Goal: Find specific page/section: Find specific page/section

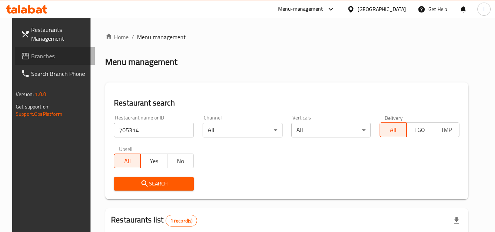
scroll to position [95, 0]
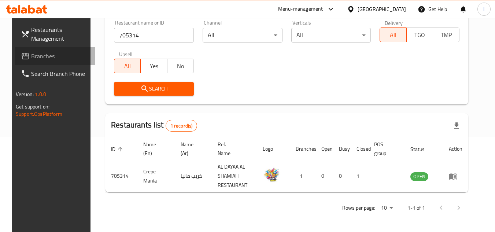
click at [38, 55] on span "Branches" at bounding box center [60, 56] width 58 height 9
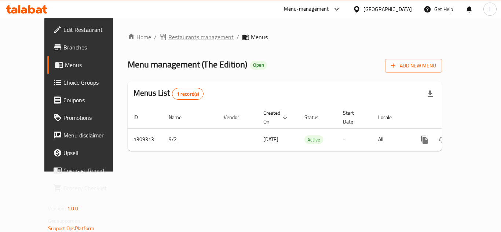
click at [177, 40] on span "Restaurants management" at bounding box center [200, 37] width 65 height 9
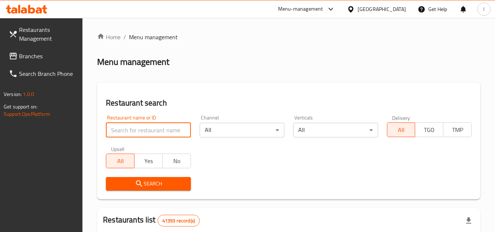
click at [162, 134] on input "search" at bounding box center [148, 130] width 85 height 15
click at [171, 130] on input "search" at bounding box center [148, 130] width 85 height 15
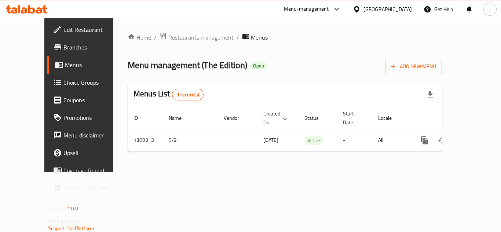
click at [171, 41] on span "Restaurants management" at bounding box center [200, 37] width 65 height 9
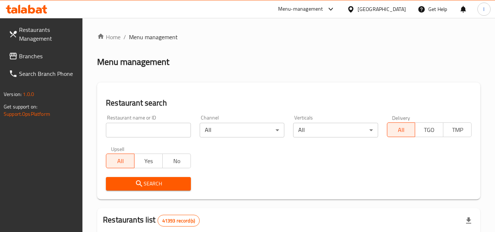
click at [139, 126] on input "search" at bounding box center [148, 130] width 85 height 15
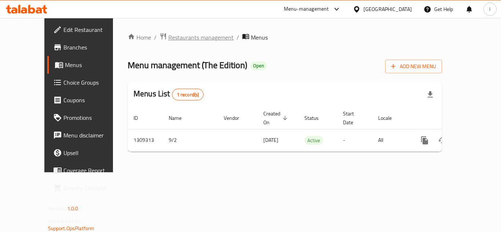
click at [176, 36] on span "Restaurants management" at bounding box center [200, 37] width 65 height 9
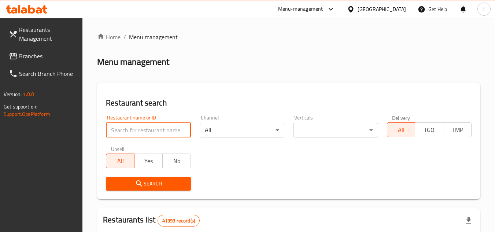
click at [158, 131] on input "search" at bounding box center [148, 130] width 85 height 15
paste input "705197"
type input "705197"
click button "Search" at bounding box center [148, 184] width 85 height 14
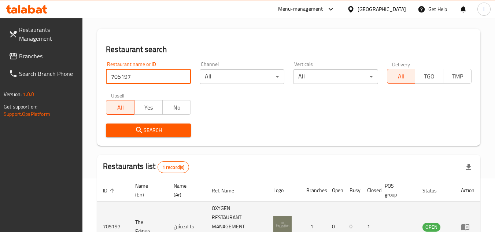
scroll to position [95, 0]
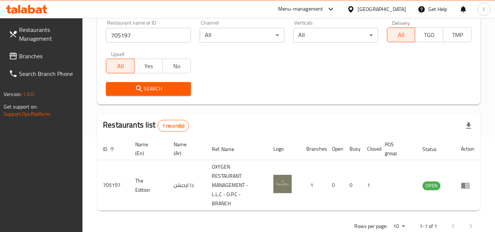
click at [54, 56] on span "Branches" at bounding box center [48, 56] width 58 height 9
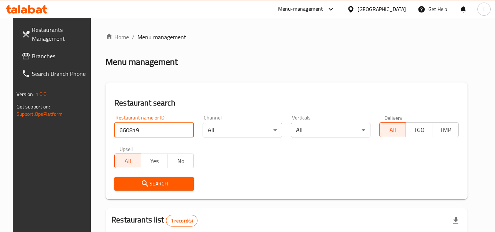
scroll to position [73, 0]
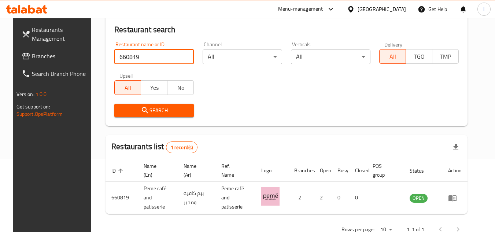
click at [41, 58] on span "Branches" at bounding box center [61, 56] width 58 height 9
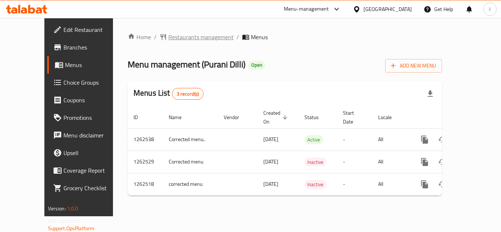
click at [176, 36] on span "Restaurants management" at bounding box center [200, 37] width 65 height 9
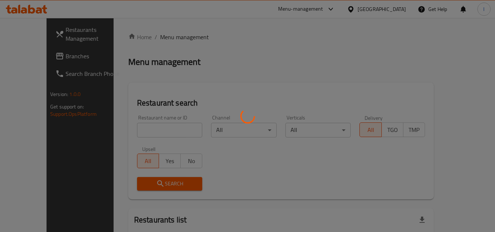
click at [151, 128] on div at bounding box center [247, 116] width 495 height 232
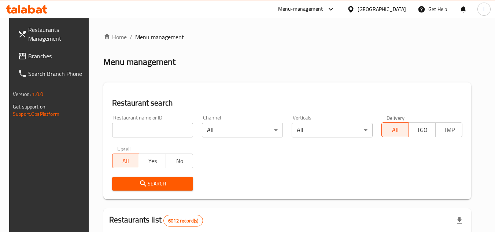
click at [145, 128] on input "search" at bounding box center [152, 130] width 81 height 15
paste input "685561"
type input "685561"
click button "Search" at bounding box center [152, 184] width 81 height 14
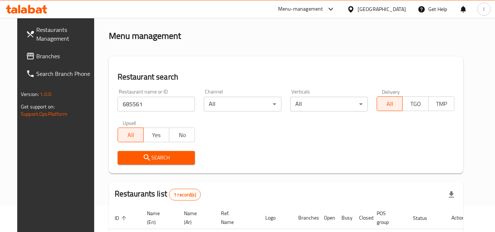
scroll to position [89, 0]
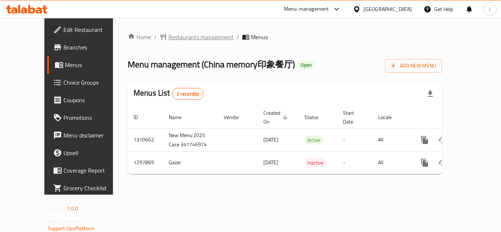
click at [176, 37] on span "Restaurants management" at bounding box center [200, 37] width 65 height 9
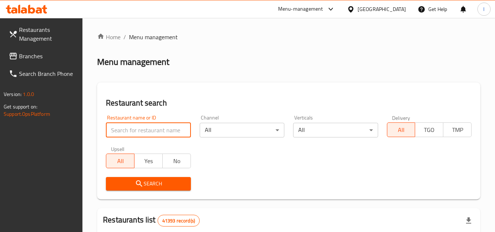
click at [168, 126] on input "search" at bounding box center [148, 130] width 85 height 15
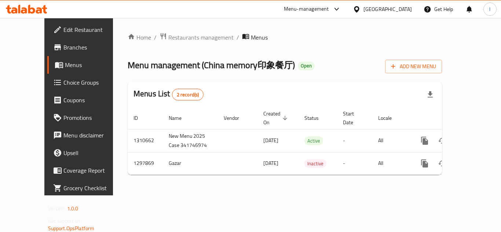
click at [161, 32] on div "Home / Restaurants management / Menus Menu management ( China memory印象餐厅 ) Open…" at bounding box center [285, 106] width 344 height 177
click at [168, 34] on span "Restaurants management" at bounding box center [200, 37] width 65 height 9
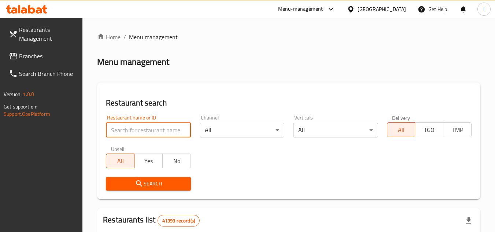
click at [142, 131] on input "search" at bounding box center [148, 130] width 85 height 15
paste input "700688"
type input "700688"
click button "Search" at bounding box center [148, 184] width 85 height 14
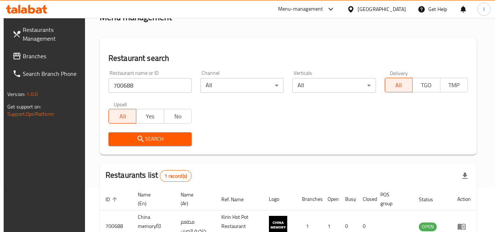
scroll to position [95, 0]
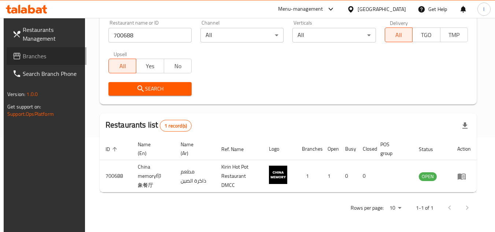
click at [24, 56] on span "Branches" at bounding box center [52, 56] width 58 height 9
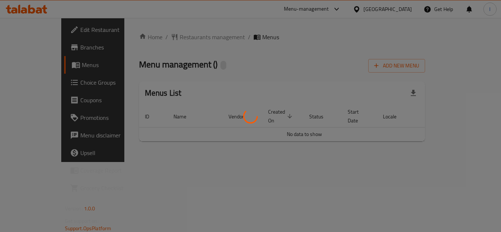
click at [223, 44] on div at bounding box center [250, 116] width 501 height 232
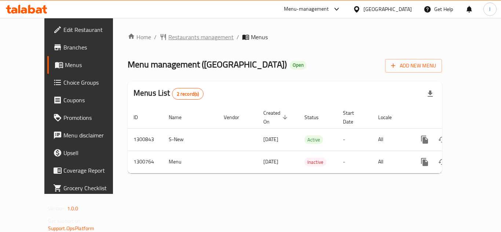
click at [174, 36] on span "Restaurants management" at bounding box center [200, 37] width 65 height 9
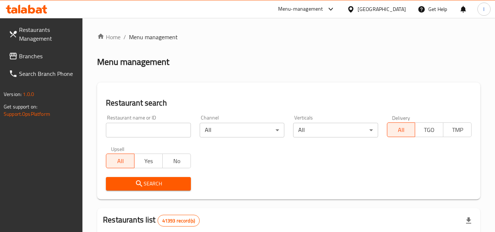
click at [158, 129] on div at bounding box center [247, 116] width 495 height 232
click at [158, 129] on input "search" at bounding box center [148, 130] width 85 height 15
paste input "701817"
type input "701817"
click button "Search" at bounding box center [148, 184] width 85 height 14
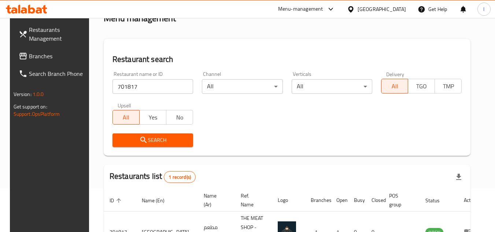
scroll to position [95, 0]
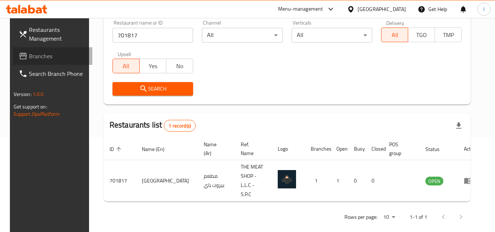
click at [44, 56] on span "Branches" at bounding box center [58, 56] width 58 height 9
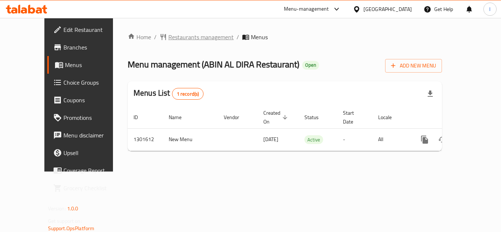
click at [183, 37] on span "Restaurants management" at bounding box center [200, 37] width 65 height 9
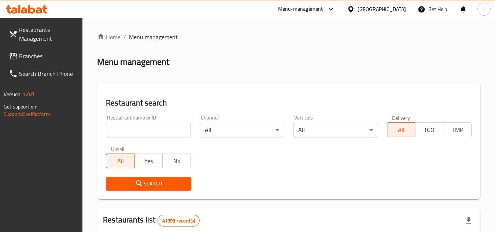
drag, startPoint x: 173, startPoint y: 128, endPoint x: 174, endPoint y: 132, distance: 4.1
click at [174, 131] on input "search" at bounding box center [148, 130] width 85 height 15
paste input "702003"
type input "702003"
click button "Search" at bounding box center [148, 184] width 85 height 14
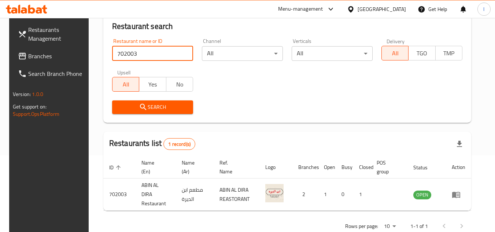
scroll to position [89, 0]
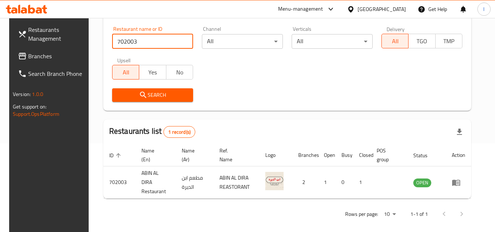
click at [31, 54] on span "Branches" at bounding box center [57, 56] width 58 height 9
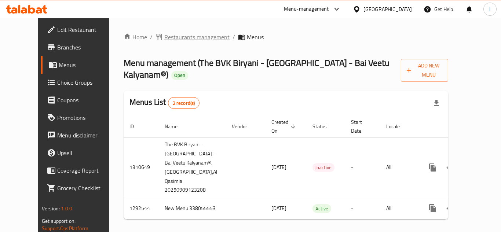
click at [178, 37] on span "Restaurants management" at bounding box center [196, 37] width 65 height 9
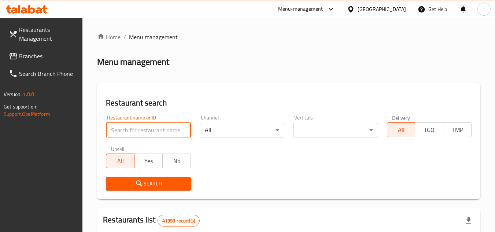
click at [137, 132] on input "search" at bounding box center [148, 130] width 85 height 15
paste input "699181"
type input "699181"
click button "Search" at bounding box center [148, 184] width 85 height 14
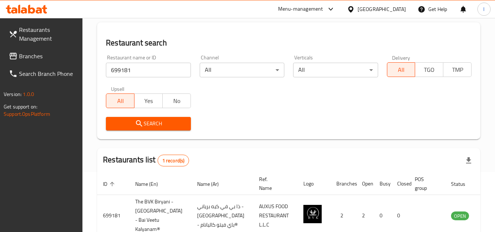
scroll to position [104, 0]
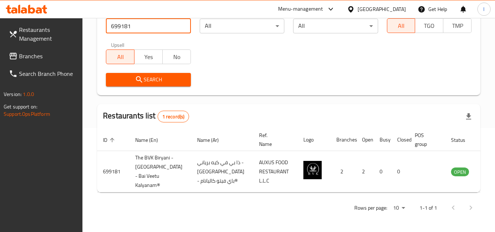
click at [40, 48] on link "Branches" at bounding box center [43, 56] width 80 height 18
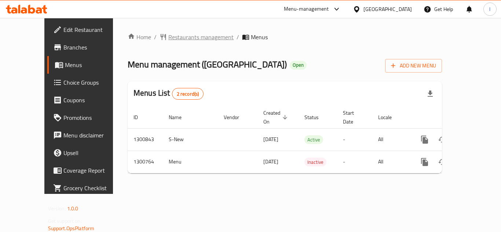
click at [168, 34] on span "Restaurants management" at bounding box center [200, 37] width 65 height 9
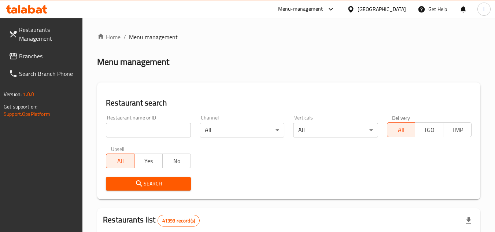
click at [158, 134] on input "search" at bounding box center [148, 130] width 85 height 15
paste input "701817"
type input "701817"
click button "Search" at bounding box center [148, 184] width 85 height 14
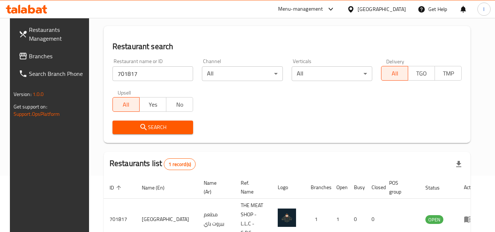
scroll to position [95, 0]
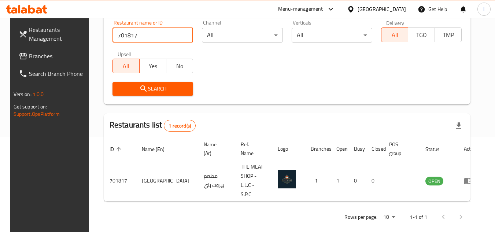
click at [33, 54] on span "Branches" at bounding box center [58, 56] width 58 height 9
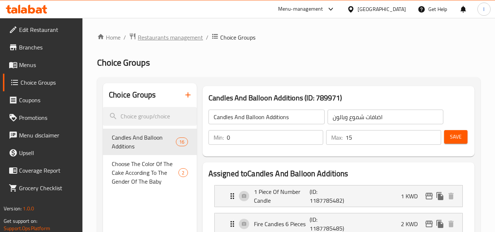
click at [174, 36] on span "Restaurants management" at bounding box center [170, 37] width 65 height 9
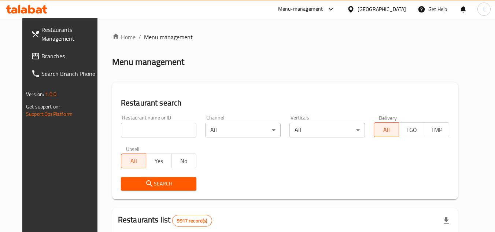
click at [133, 131] on input "search" at bounding box center [159, 130] width 76 height 15
paste input "692168"
type input "692168"
click button "Search" at bounding box center [159, 184] width 76 height 14
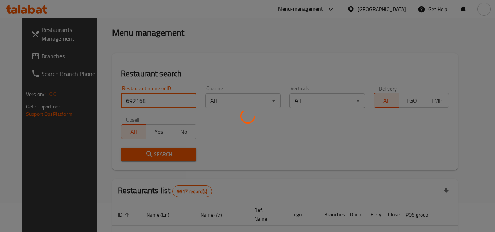
scroll to position [73, 0]
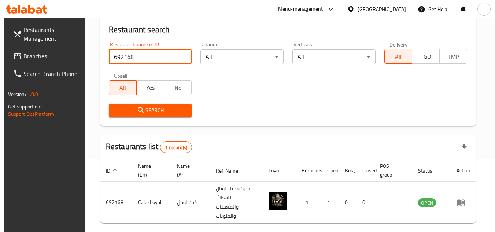
click at [55, 61] on link "Branches" at bounding box center [47, 56] width 80 height 18
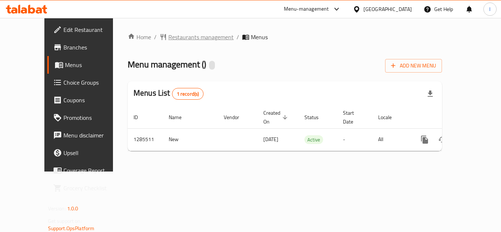
click at [177, 36] on span "Restaurants management" at bounding box center [200, 37] width 65 height 9
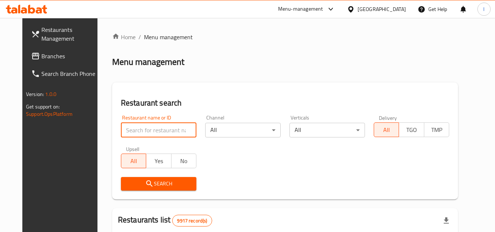
click at [154, 128] on input "search" at bounding box center [159, 130] width 76 height 15
paste input "695970"
type input "695970"
click at [179, 181] on span "Search" at bounding box center [159, 183] width 64 height 9
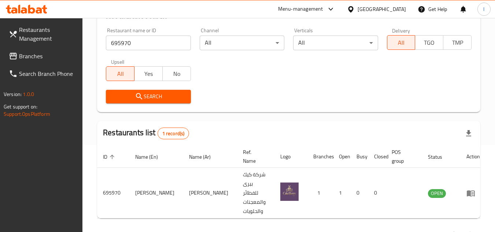
scroll to position [95, 0]
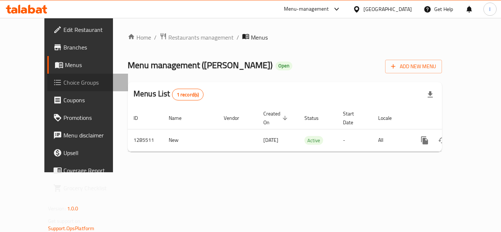
click at [63, 83] on span "Choice Groups" at bounding box center [92, 82] width 59 height 9
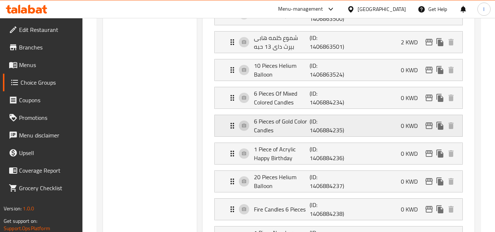
scroll to position [147, 0]
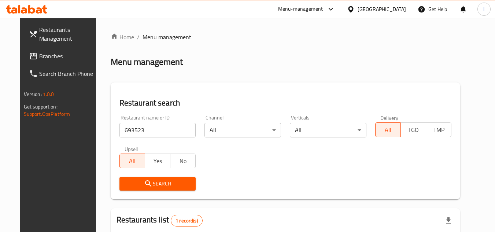
scroll to position [89, 0]
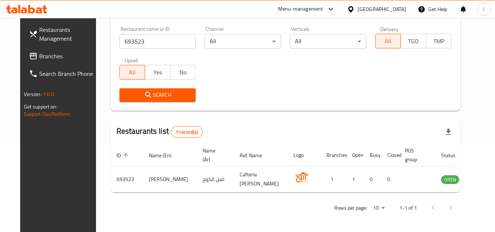
click at [39, 54] on span "Branches" at bounding box center [68, 56] width 58 height 9
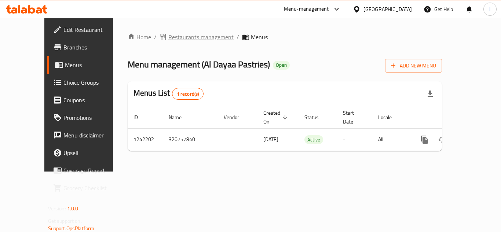
click at [170, 37] on span "Restaurants management" at bounding box center [200, 37] width 65 height 9
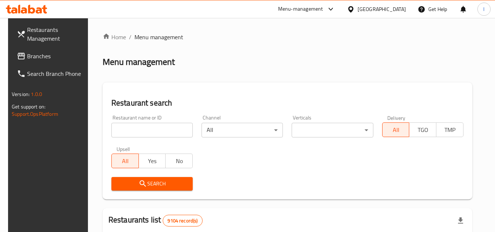
click at [155, 128] on input "search" at bounding box center [151, 130] width 81 height 15
paste input "681047"
type input "681047"
click button "Search" at bounding box center [151, 184] width 81 height 14
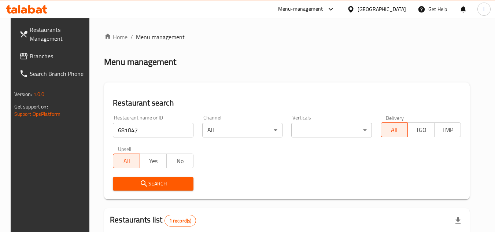
scroll to position [95, 0]
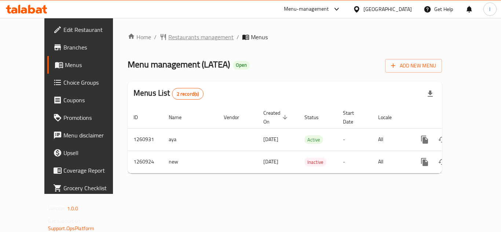
click at [169, 36] on span "Restaurants management" at bounding box center [200, 37] width 65 height 9
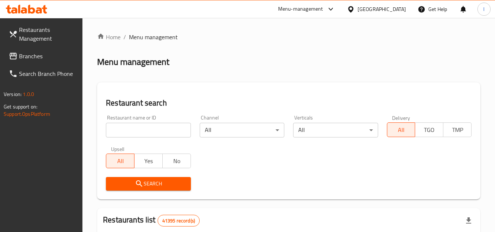
click at [149, 127] on input "search" at bounding box center [148, 130] width 85 height 15
paste input "684987"
type input "684987"
click button "Search" at bounding box center [148, 184] width 85 height 14
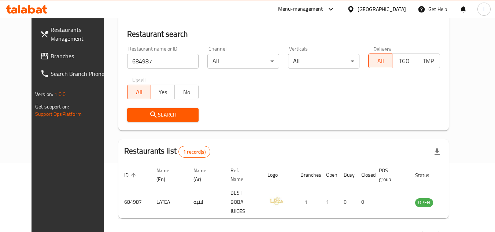
scroll to position [89, 0]
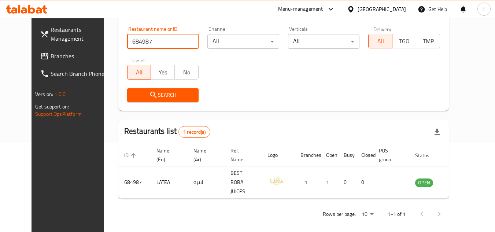
click at [51, 56] on span "Branches" at bounding box center [80, 56] width 58 height 9
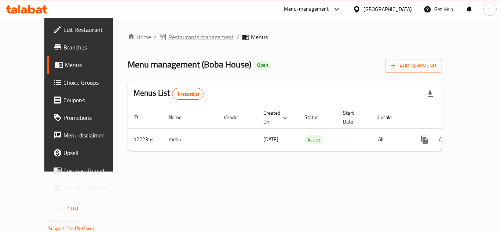
click at [175, 34] on span "Restaurants management" at bounding box center [200, 37] width 65 height 9
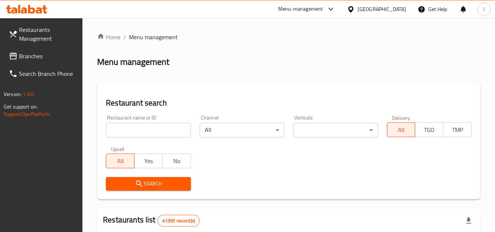
click at [142, 130] on div at bounding box center [247, 116] width 495 height 232
click at [142, 130] on input "search" at bounding box center [148, 130] width 85 height 15
paste input "674039"
type input "674039"
click button "Search" at bounding box center [148, 184] width 85 height 14
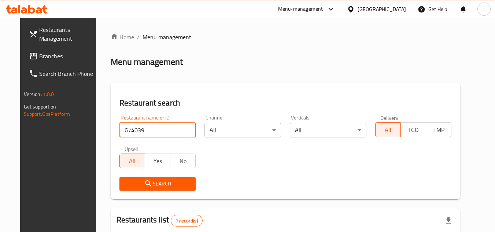
click at [44, 59] on span "Branches" at bounding box center [68, 56] width 58 height 9
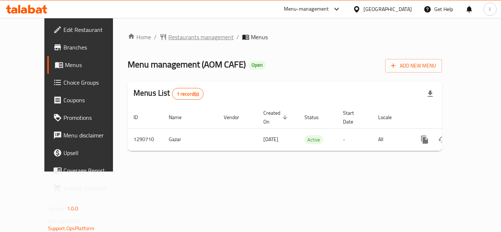
click at [180, 38] on span "Restaurants management" at bounding box center [200, 37] width 65 height 9
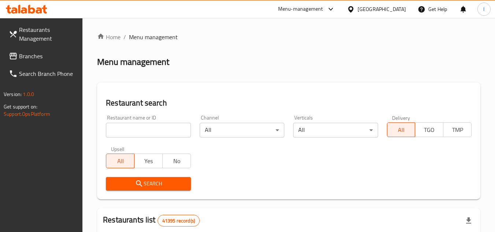
click at [151, 129] on input "search" at bounding box center [148, 130] width 85 height 15
paste input "698307"
type input "698307"
click at [168, 178] on button "Search" at bounding box center [148, 184] width 85 height 14
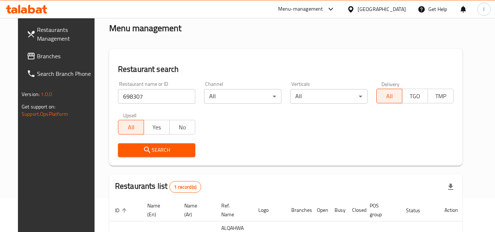
scroll to position [73, 0]
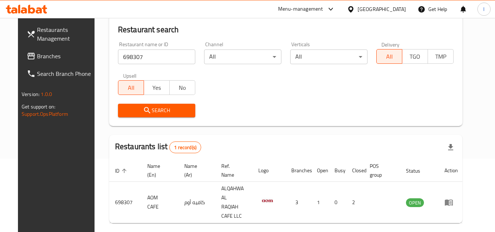
click at [37, 52] on span "Branches" at bounding box center [66, 56] width 58 height 9
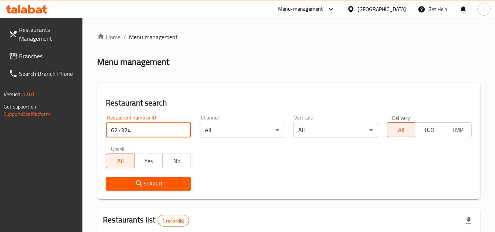
scroll to position [95, 0]
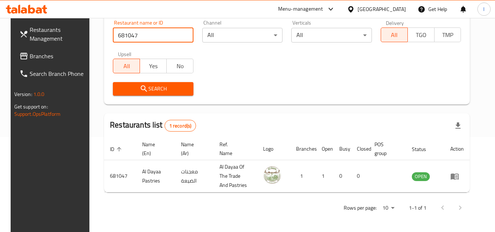
scroll to position [95, 0]
click at [32, 58] on span "Branches" at bounding box center [59, 56] width 58 height 9
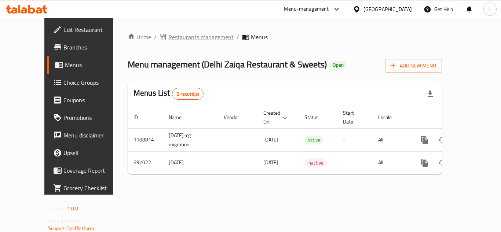
click at [168, 33] on span "Restaurants management" at bounding box center [200, 37] width 65 height 9
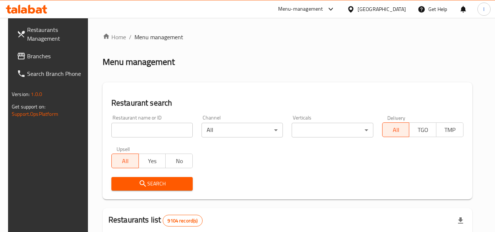
click at [137, 128] on input "search" at bounding box center [151, 130] width 81 height 15
paste input "643998"
type input "643998"
click button "Search" at bounding box center [151, 184] width 81 height 14
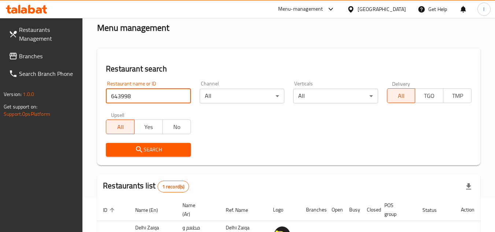
scroll to position [95, 0]
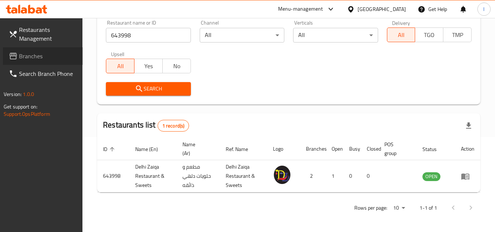
click at [26, 54] on span "Branches" at bounding box center [48, 56] width 58 height 9
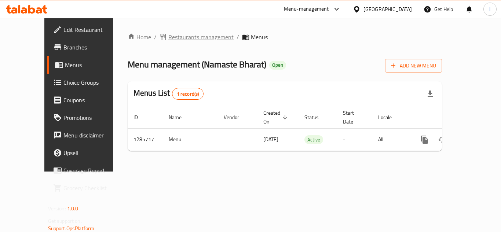
click at [175, 39] on span "Restaurants management" at bounding box center [200, 37] width 65 height 9
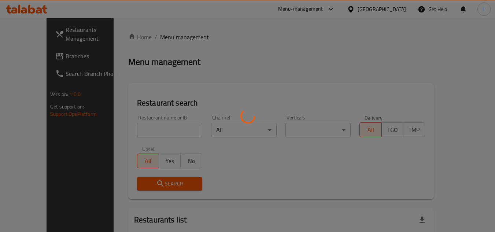
click at [157, 131] on div at bounding box center [247, 116] width 495 height 232
click at [153, 129] on div at bounding box center [247, 116] width 495 height 232
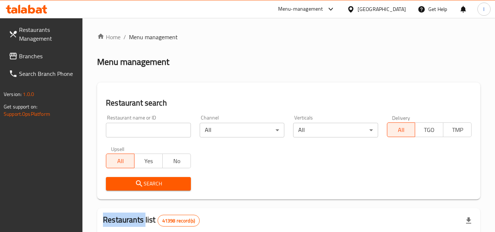
click at [153, 129] on div at bounding box center [247, 116] width 495 height 232
click at [153, 129] on input "search" at bounding box center [148, 130] width 85 height 15
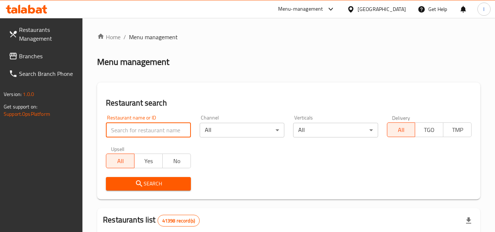
paste input "696058"
type input "696058"
click button "Search" at bounding box center [148, 184] width 85 height 14
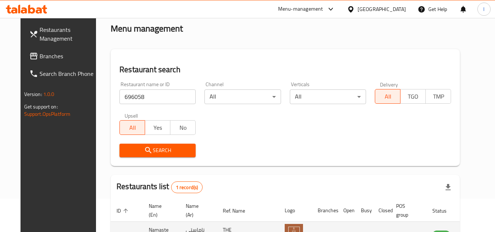
scroll to position [89, 0]
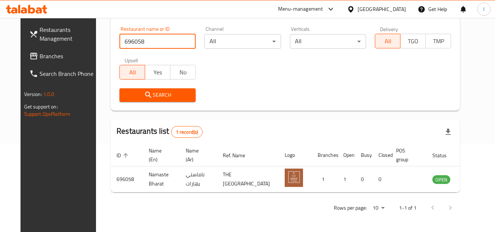
click at [40, 60] on span "Branches" at bounding box center [69, 56] width 58 height 9
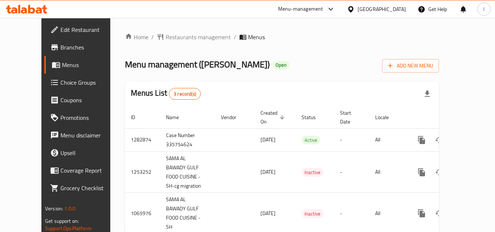
click at [170, 43] on div "Home / Restaurants management / Menus Menu management ( Sama Al Bawady ) Open A…" at bounding box center [282, 137] width 314 height 208
click at [178, 38] on span "Restaurants management" at bounding box center [198, 37] width 65 height 9
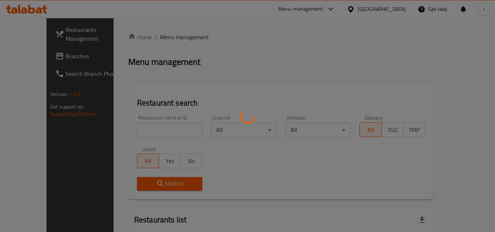
click at [148, 129] on div at bounding box center [247, 116] width 495 height 232
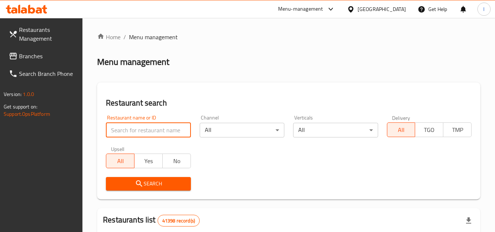
click at [148, 129] on input "search" at bounding box center [148, 130] width 85 height 15
paste input "663091"
type input "663091"
click button "Search" at bounding box center [148, 184] width 85 height 14
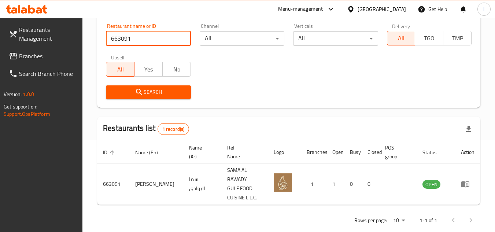
scroll to position [95, 0]
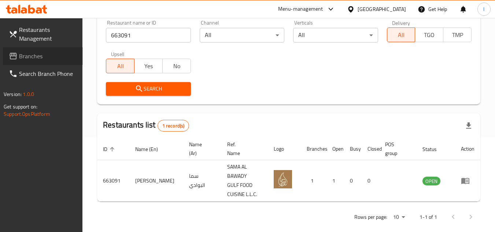
click at [65, 56] on span "Branches" at bounding box center [48, 56] width 58 height 9
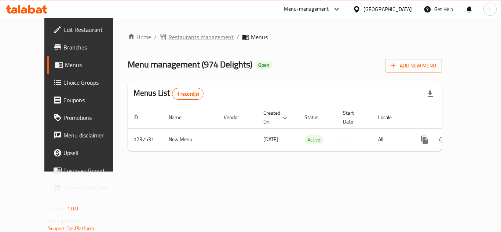
click at [174, 37] on span "Restaurants management" at bounding box center [200, 37] width 65 height 9
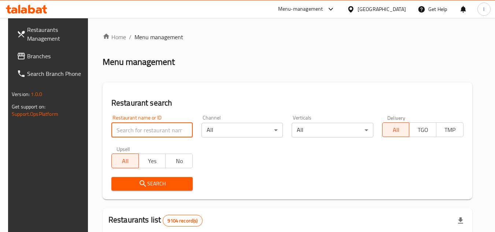
click at [155, 127] on input "search" at bounding box center [151, 130] width 81 height 15
paste input "679407"
type input "679407"
click at [162, 186] on span "Search" at bounding box center [152, 183] width 70 height 9
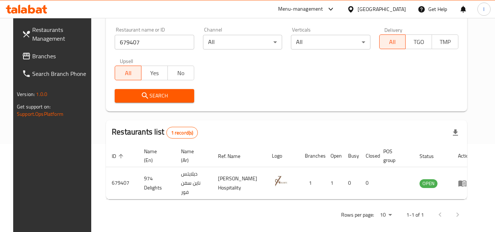
scroll to position [89, 0]
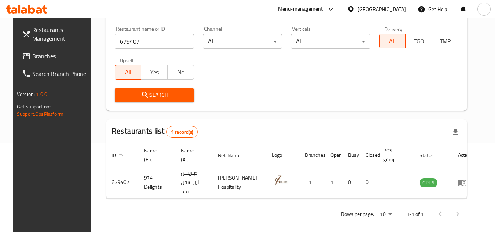
click at [50, 44] on link "Restaurants Management" at bounding box center [56, 34] width 80 height 26
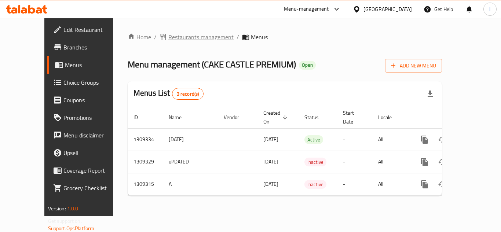
click at [173, 36] on span "Restaurants management" at bounding box center [200, 37] width 65 height 9
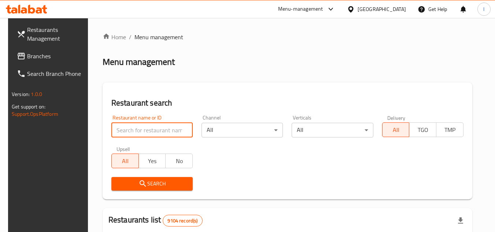
click at [154, 128] on input "search" at bounding box center [151, 130] width 81 height 15
paste input "705131"
type input "705131"
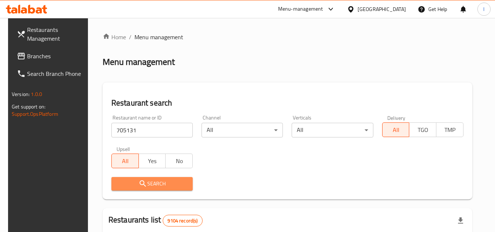
click at [175, 181] on span "Search" at bounding box center [152, 183] width 70 height 9
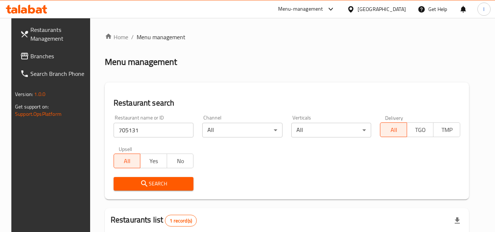
scroll to position [89, 0]
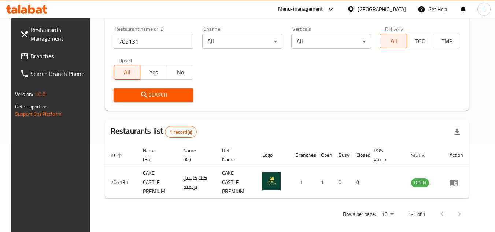
click at [33, 57] on span "Branches" at bounding box center [59, 56] width 58 height 9
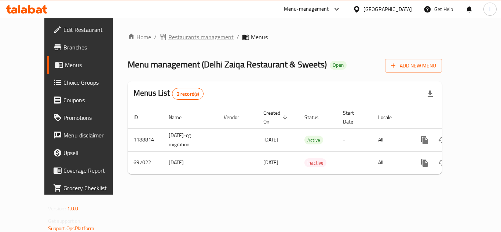
click at [175, 37] on span "Restaurants management" at bounding box center [200, 37] width 65 height 9
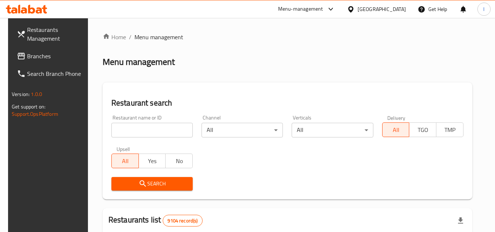
click at [162, 130] on input "search" at bounding box center [151, 130] width 81 height 15
paste input "643998"
type input "643998"
click button "Search" at bounding box center [151, 184] width 81 height 14
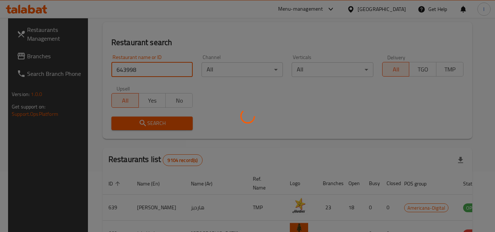
scroll to position [73, 0]
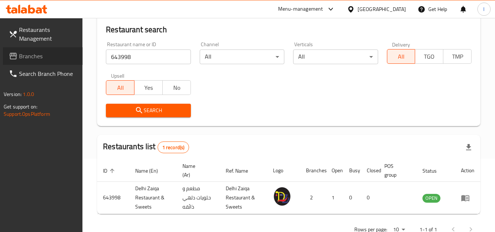
click at [54, 55] on span "Branches" at bounding box center [48, 56] width 58 height 9
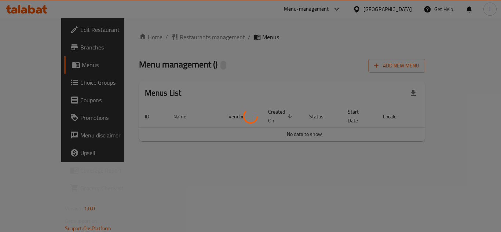
click at [232, 9] on div at bounding box center [250, 116] width 501 height 232
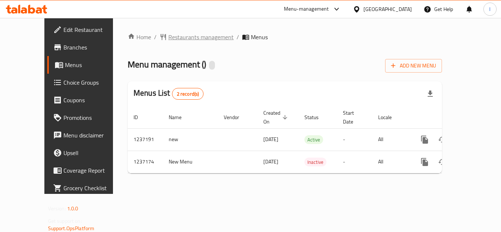
click at [174, 33] on span "Restaurants management" at bounding box center [200, 37] width 65 height 9
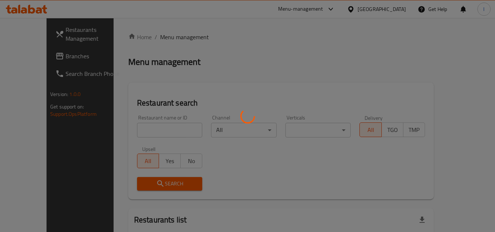
click at [148, 122] on div at bounding box center [247, 116] width 495 height 232
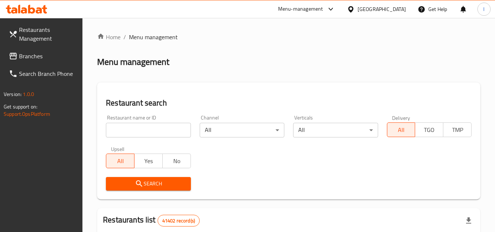
click at [148, 126] on input "search" at bounding box center [148, 130] width 85 height 15
paste input "679295"
type input "679295"
click button "Search" at bounding box center [148, 184] width 85 height 14
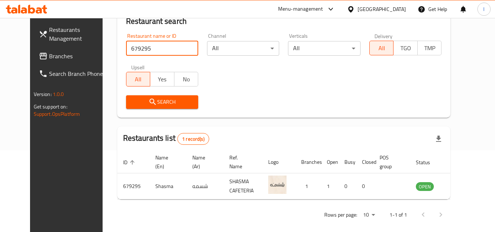
scroll to position [89, 0]
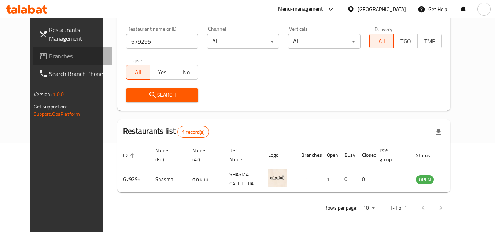
click at [49, 56] on span "Branches" at bounding box center [78, 56] width 58 height 9
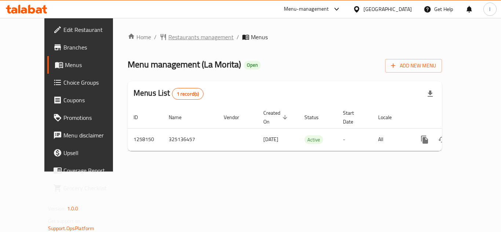
click at [185, 35] on span "Restaurants management" at bounding box center [200, 37] width 65 height 9
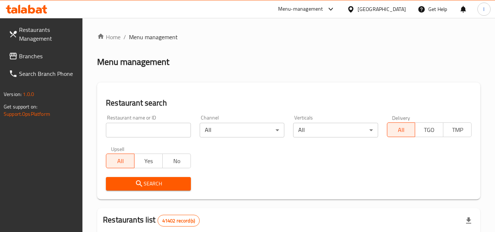
click at [151, 137] on input "search" at bounding box center [148, 130] width 85 height 15
paste input "683744"
type input "683744"
click button "Search" at bounding box center [148, 184] width 85 height 14
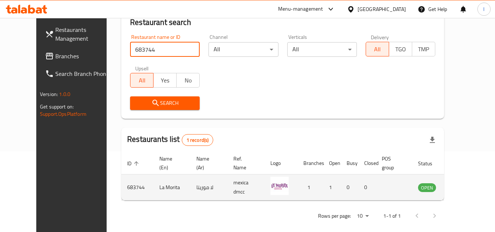
scroll to position [89, 0]
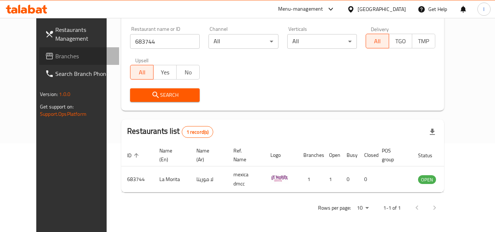
click at [55, 60] on span "Branches" at bounding box center [84, 56] width 58 height 9
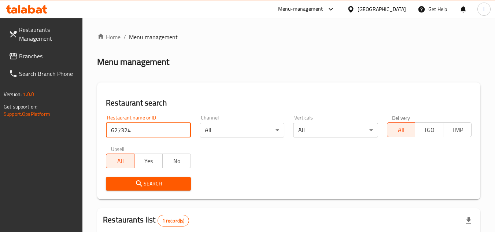
scroll to position [95, 0]
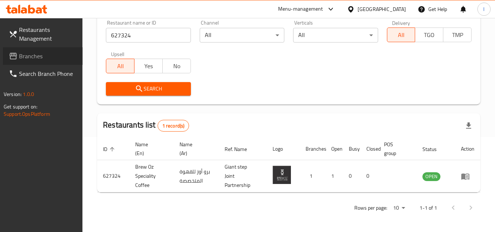
click at [26, 58] on span "Branches" at bounding box center [48, 56] width 58 height 9
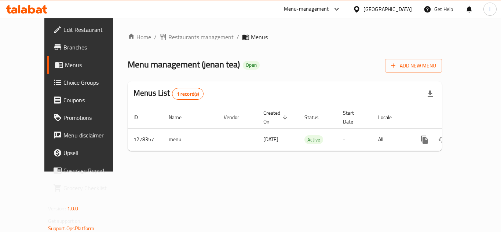
click at [255, 26] on div "Home / Restaurants management / Menus Menu management ( jenan tea ) Open Add Ne…" at bounding box center [285, 95] width 344 height 154
click at [175, 38] on span "Restaurants management" at bounding box center [200, 37] width 65 height 9
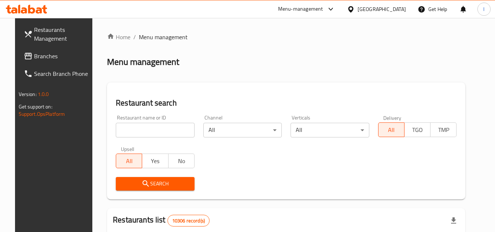
click at [146, 132] on input "search" at bounding box center [155, 130] width 79 height 15
paste input "692914"
type input "692914"
click button "Search" at bounding box center [155, 184] width 79 height 14
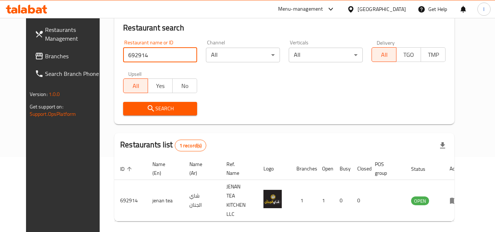
scroll to position [89, 0]
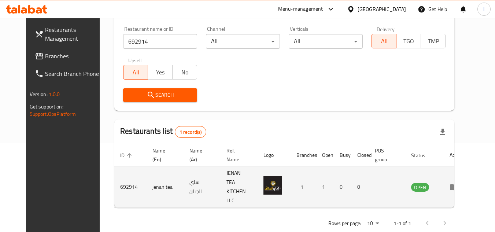
click at [280, 176] on img "enhanced table" at bounding box center [273, 185] width 18 height 18
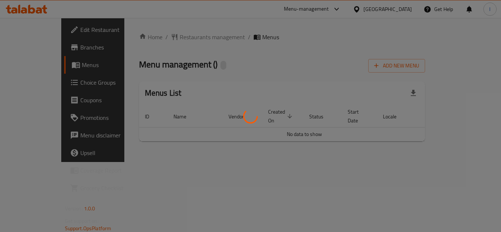
drag, startPoint x: 0, startPoint y: 0, endPoint x: 185, endPoint y: 46, distance: 190.8
click at [185, 46] on div at bounding box center [250, 116] width 501 height 232
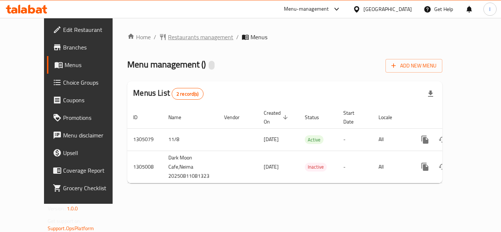
click at [180, 35] on span "Restaurants management" at bounding box center [200, 37] width 65 height 9
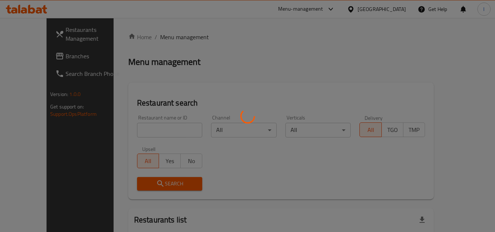
click at [140, 131] on div at bounding box center [247, 116] width 495 height 232
click at [140, 129] on div at bounding box center [247, 116] width 495 height 232
drag, startPoint x: 150, startPoint y: 128, endPoint x: 156, endPoint y: 126, distance: 5.9
click at [150, 128] on div at bounding box center [247, 116] width 495 height 232
drag, startPoint x: 151, startPoint y: 129, endPoint x: 156, endPoint y: 130, distance: 4.8
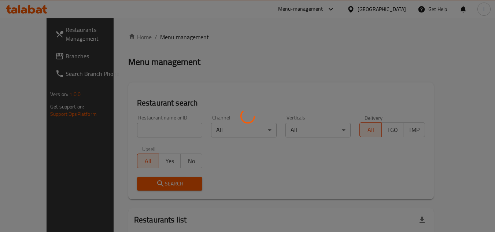
click at [155, 130] on div at bounding box center [247, 116] width 495 height 232
click at [156, 129] on div at bounding box center [247, 116] width 495 height 232
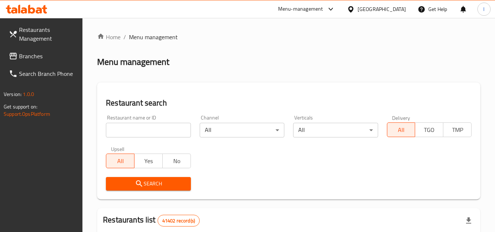
click at [127, 121] on div "Restaurant name or ID Restaurant name or ID" at bounding box center [148, 126] width 85 height 22
click at [130, 126] on input "search" at bounding box center [148, 130] width 85 height 15
paste input "703517"
type input "703517"
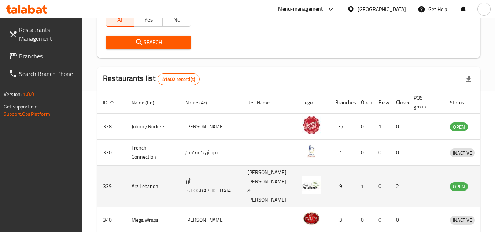
scroll to position [147, 0]
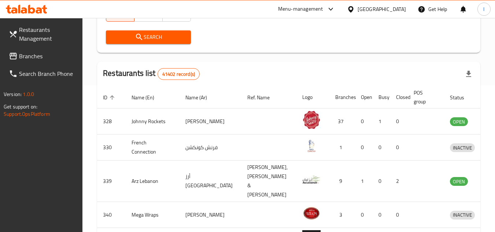
click at [162, 37] on span "Search" at bounding box center [148, 37] width 73 height 9
click at [162, 37] on div at bounding box center [247, 116] width 495 height 232
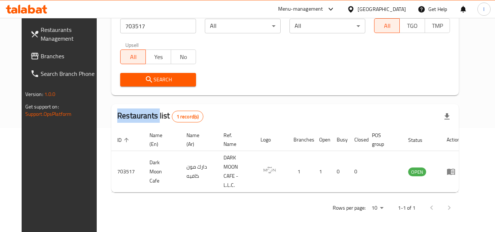
scroll to position [89, 0]
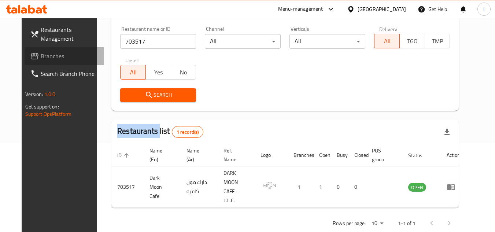
click at [41, 56] on span "Branches" at bounding box center [70, 56] width 58 height 9
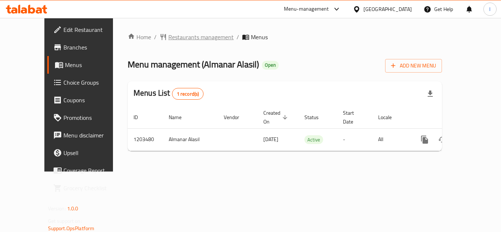
click at [180, 41] on span "Restaurants management" at bounding box center [200, 37] width 65 height 9
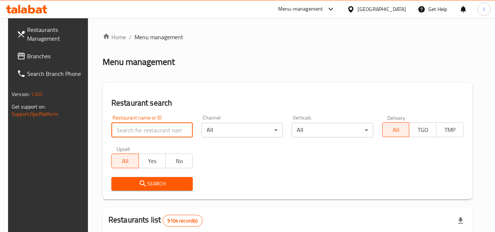
click at [168, 123] on input "search" at bounding box center [151, 130] width 81 height 15
click at [165, 126] on input "search" at bounding box center [151, 130] width 81 height 15
paste input "669606"
type input "669606"
click button "Search" at bounding box center [151, 184] width 81 height 14
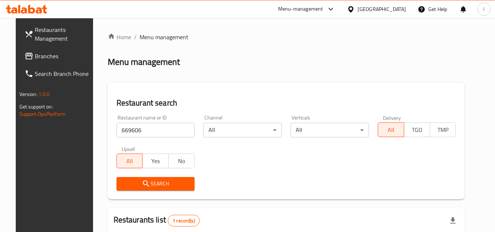
scroll to position [95, 0]
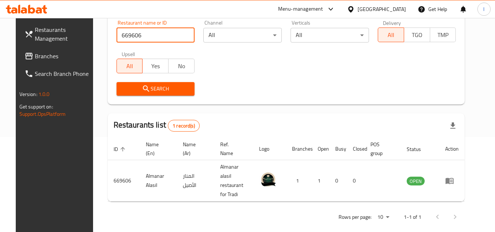
click at [25, 54] on span at bounding box center [30, 56] width 10 height 9
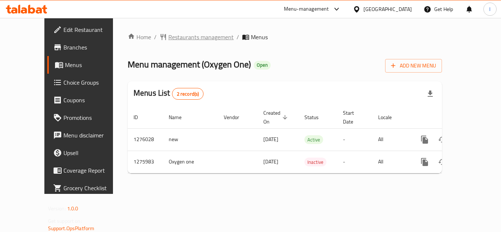
click at [168, 36] on span "Restaurants management" at bounding box center [200, 37] width 65 height 9
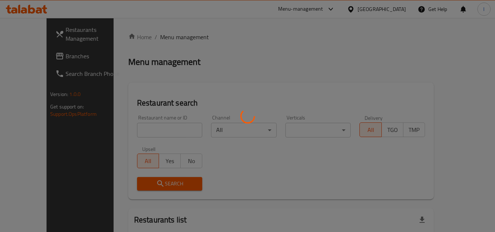
click at [155, 129] on div at bounding box center [247, 116] width 495 height 232
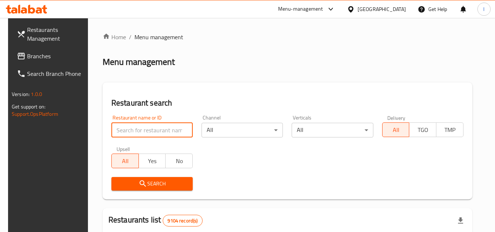
click at [161, 132] on input "search" at bounding box center [151, 130] width 81 height 15
paste input "691815"
type input "691815"
click button "Search" at bounding box center [151, 184] width 81 height 14
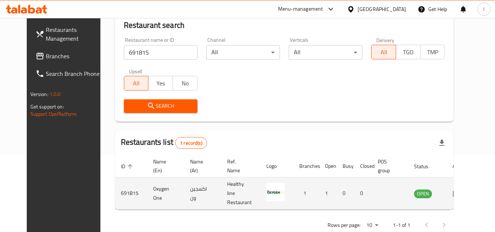
scroll to position [89, 0]
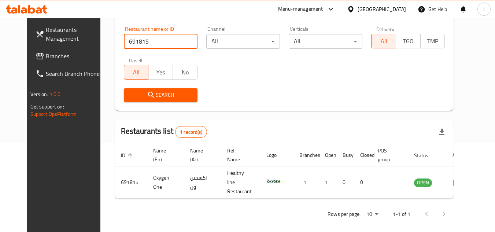
click at [46, 54] on span "Branches" at bounding box center [75, 56] width 58 height 9
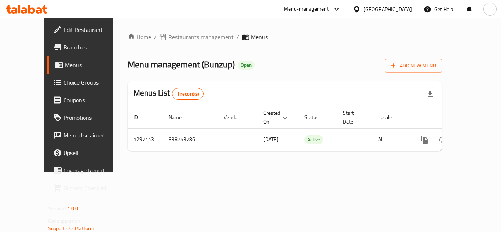
click at [184, 38] on div "Home / Restaurants management / Menus Menu management ( Bunzup ) Open Add New M…" at bounding box center [285, 95] width 314 height 124
click at [181, 38] on span "Restaurants management" at bounding box center [200, 37] width 65 height 9
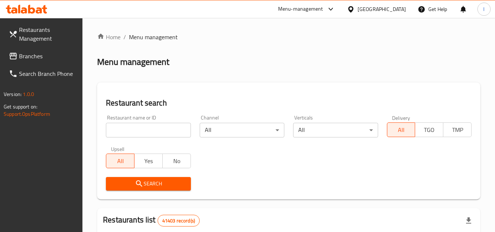
click at [152, 127] on div at bounding box center [247, 116] width 495 height 232
click at [146, 128] on input "search" at bounding box center [148, 130] width 85 height 15
paste input "700378"
type input "700378"
click button "Search" at bounding box center [148, 184] width 85 height 14
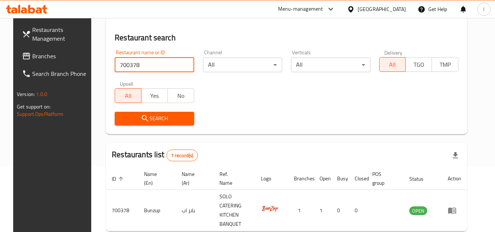
scroll to position [95, 0]
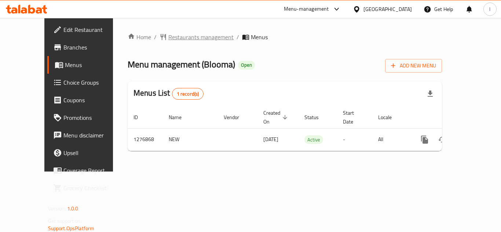
click at [173, 33] on span "Restaurants management" at bounding box center [200, 37] width 65 height 9
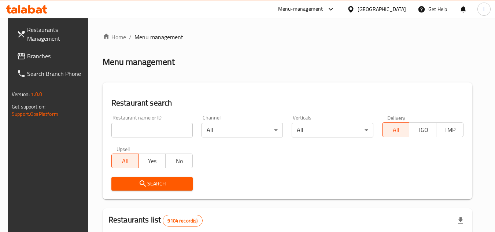
click at [162, 129] on div at bounding box center [247, 116] width 495 height 232
click at [162, 129] on input "search" at bounding box center [151, 130] width 81 height 15
paste input "692177"
type input "692177"
click button "Search" at bounding box center [151, 184] width 81 height 14
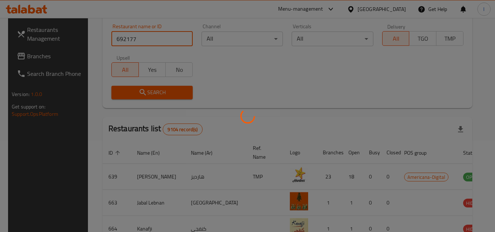
scroll to position [73, 0]
